Goal: Task Accomplishment & Management: Manage account settings

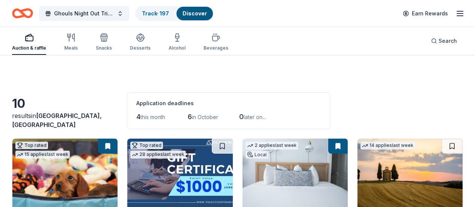
scroll to position [217, 0]
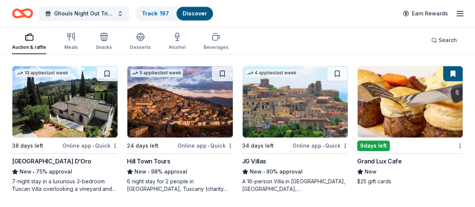
click at [167, 5] on div "Ghouls Night Out Tricky Tray Track · 197 Discover" at bounding box center [113, 14] width 202 height 18
click at [166, 10] on link "Track · 197" at bounding box center [155, 13] width 27 height 6
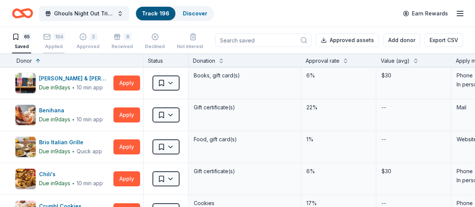
click at [65, 39] on div "104" at bounding box center [59, 37] width 11 height 8
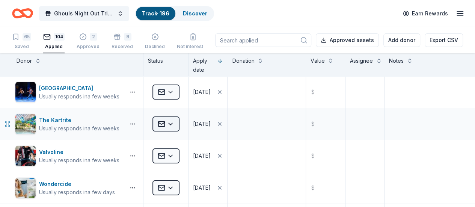
click at [178, 128] on html "Ghouls Night Out Tricky Tray Track · 196 Discover Earn Rewards 65 Saved 104 App…" at bounding box center [237, 103] width 475 height 207
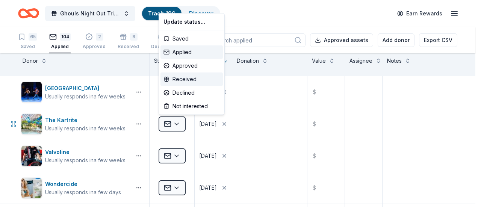
click at [177, 75] on div "Received" at bounding box center [191, 79] width 62 height 14
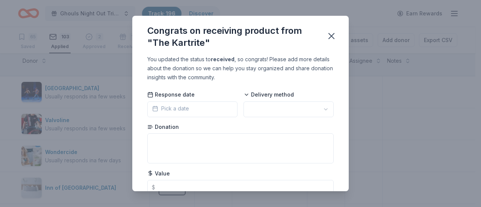
click at [271, 111] on html "Ghouls Night Out Tricky Tray Track · 196 Discover Earn Rewards 65 Saved 103 App…" at bounding box center [240, 103] width 481 height 207
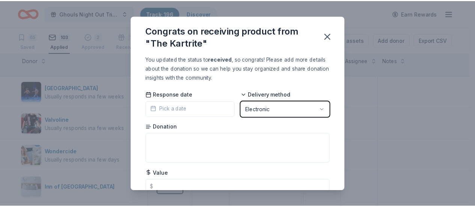
scroll to position [30, 0]
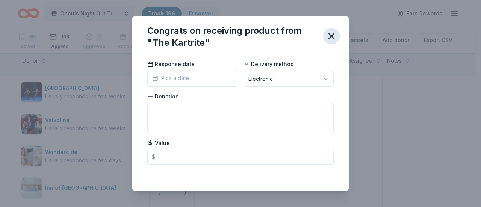
click at [328, 38] on icon "button" at bounding box center [331, 36] width 11 height 11
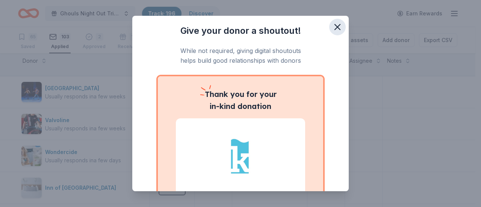
click at [332, 30] on icon "button" at bounding box center [337, 27] width 11 height 11
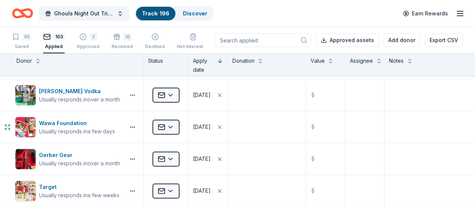
scroll to position [496, 0]
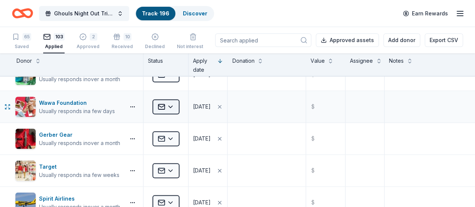
click at [166, 100] on html "Ghouls Night Out Tricky Tray Track · 196 Discover Earn Rewards 65 Saved 103 App…" at bounding box center [237, 103] width 475 height 207
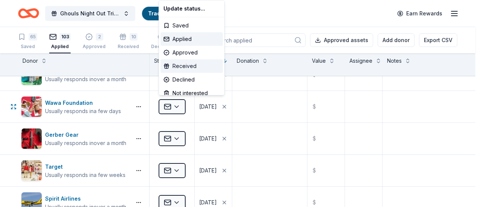
click at [187, 65] on div "Received" at bounding box center [191, 66] width 62 height 14
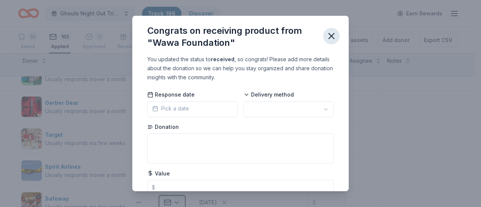
click at [330, 34] on icon "button" at bounding box center [331, 36] width 11 height 11
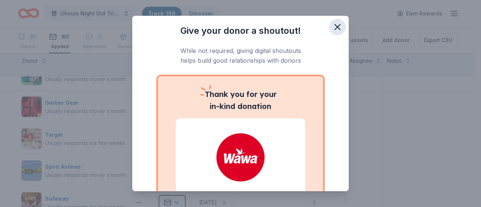
click at [332, 28] on icon "button" at bounding box center [337, 27] width 11 height 11
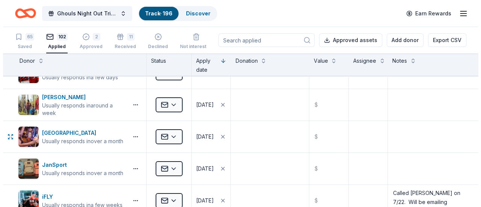
scroll to position [1360, 2]
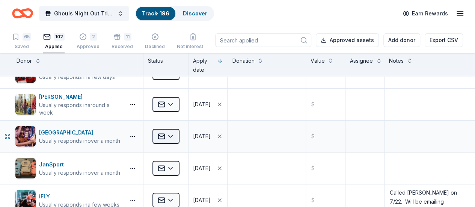
click at [171, 130] on html "Ghouls Night Out Tricky Tray Track · 196 Discover Earn Rewards 65 Saved 102 App…" at bounding box center [237, 103] width 475 height 207
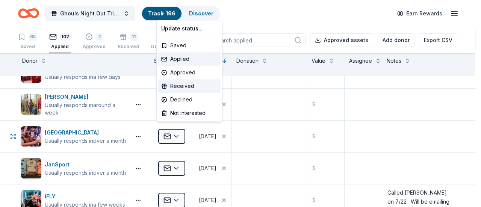
drag, startPoint x: 176, startPoint y: 74, endPoint x: 174, endPoint y: 88, distance: 14.5
click at [174, 88] on div "Update status... Saved Applied Approved Received Declined Not interested" at bounding box center [189, 71] width 66 height 102
click at [174, 88] on div "Received" at bounding box center [189, 86] width 62 height 14
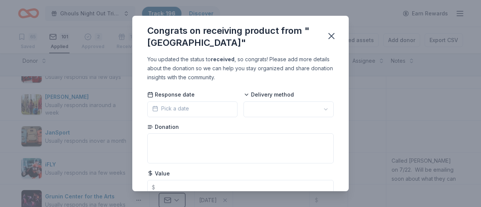
scroll to position [1360, 0]
click at [330, 33] on icon "button" at bounding box center [331, 36] width 11 height 11
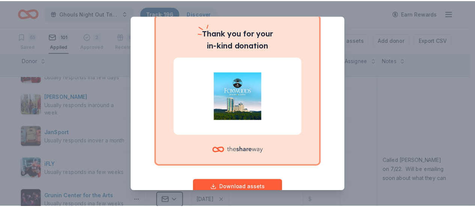
scroll to position [0, 0]
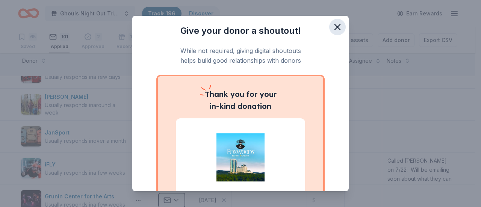
click at [335, 27] on icon "button" at bounding box center [337, 26] width 5 height 5
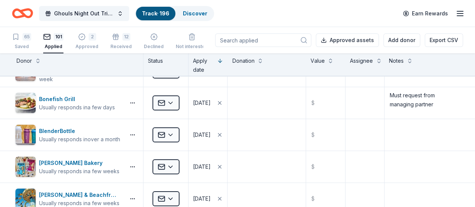
scroll to position [2799, 6]
